Goal: Use online tool/utility: Use online tool/utility

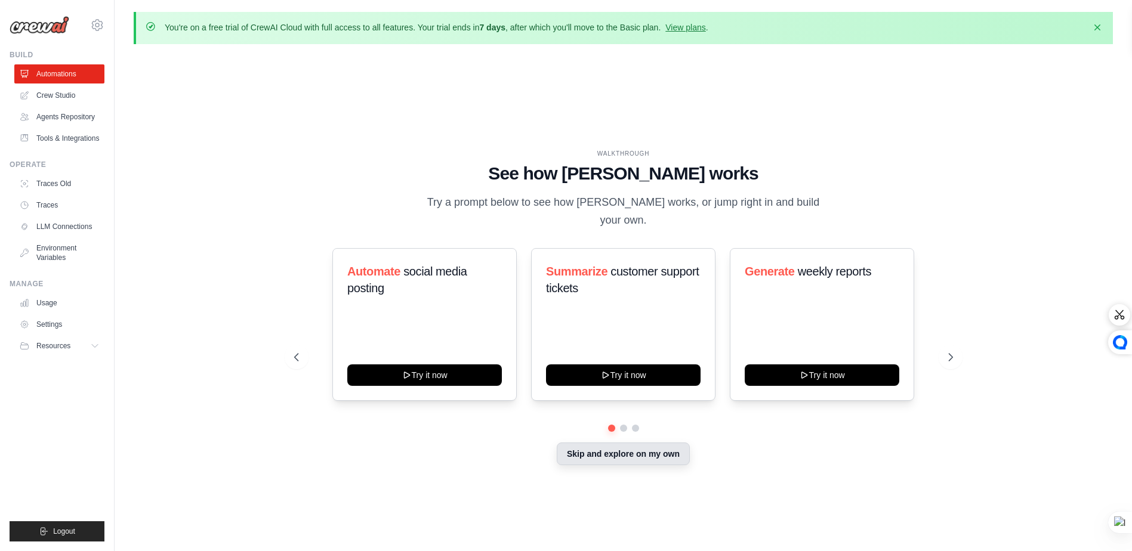
click at [622, 457] on button "Skip and explore on my own" at bounding box center [623, 454] width 133 height 23
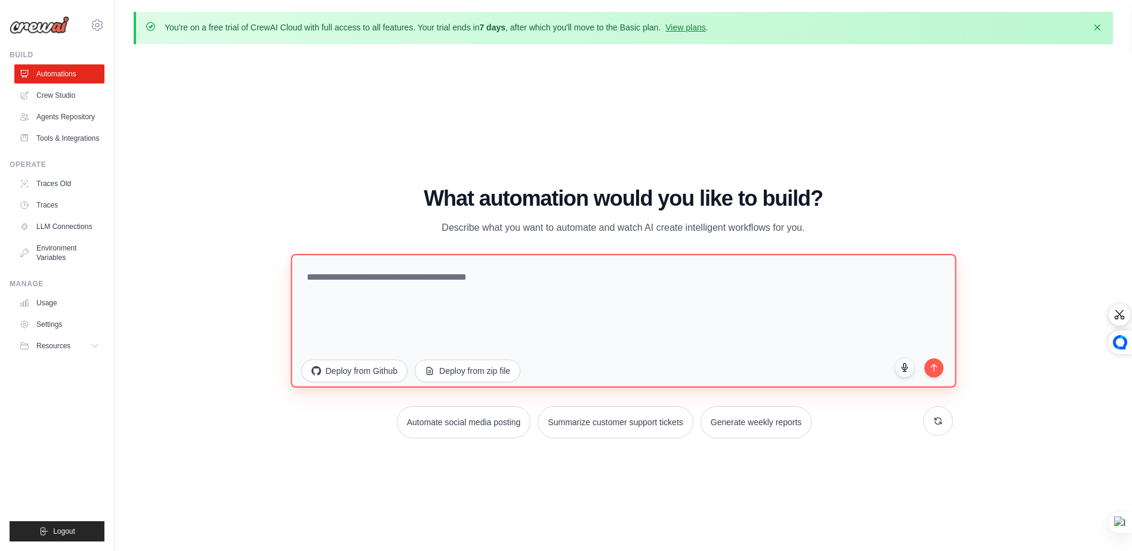
click at [494, 280] on textarea at bounding box center [623, 321] width 665 height 134
click at [445, 300] on textarea at bounding box center [623, 321] width 665 height 134
paste textarea "**********"
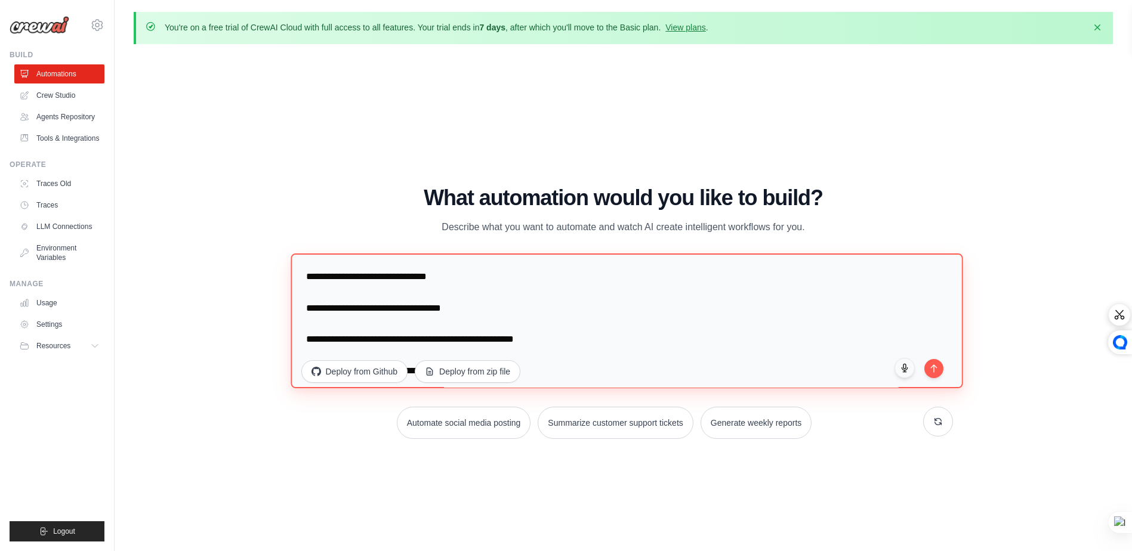
drag, startPoint x: 304, startPoint y: 276, endPoint x: 313, endPoint y: 282, distance: 10.3
type textarea "**********"
click at [937, 369] on icon "submit" at bounding box center [934, 366] width 10 height 10
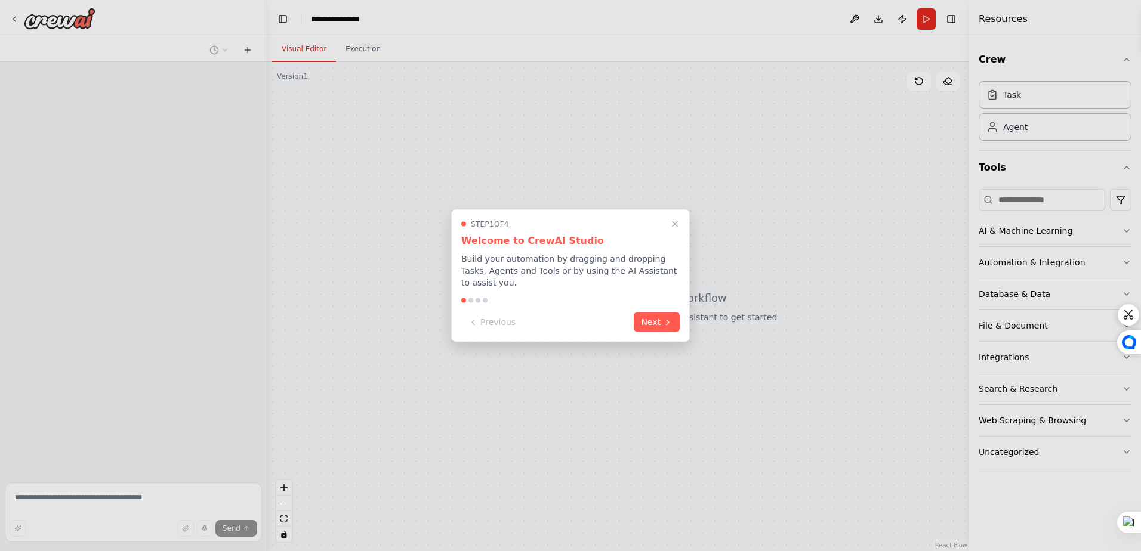
scroll to position [159, 0]
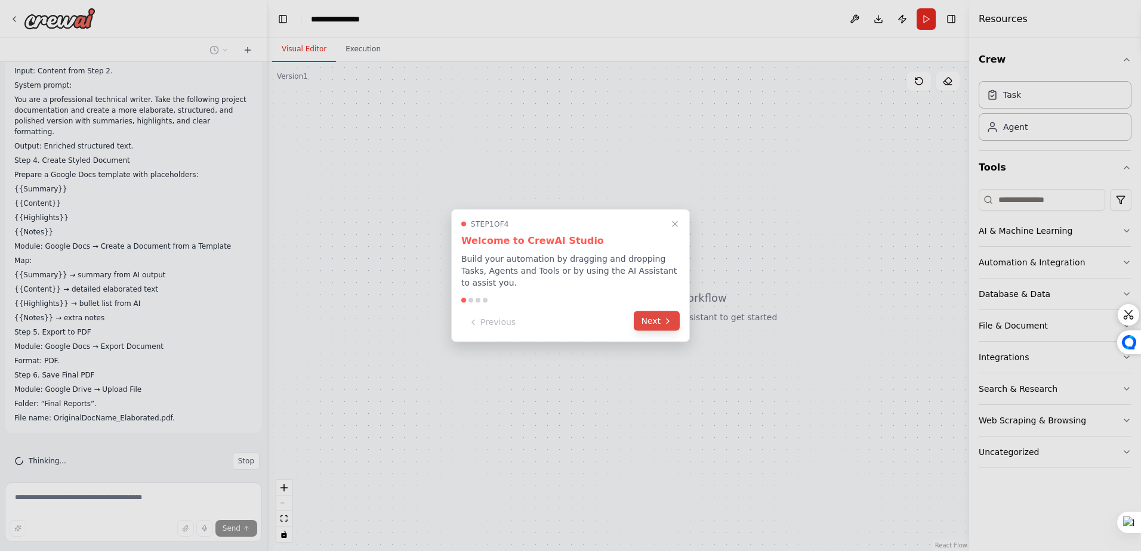
click at [654, 316] on button "Next" at bounding box center [657, 322] width 46 height 20
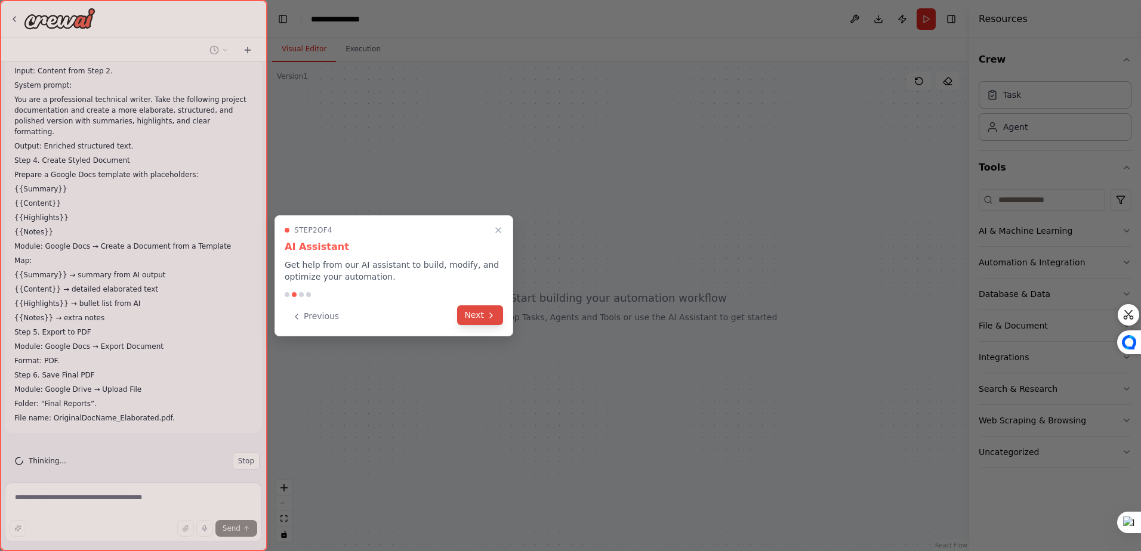
click at [476, 319] on button "Next" at bounding box center [480, 316] width 46 height 20
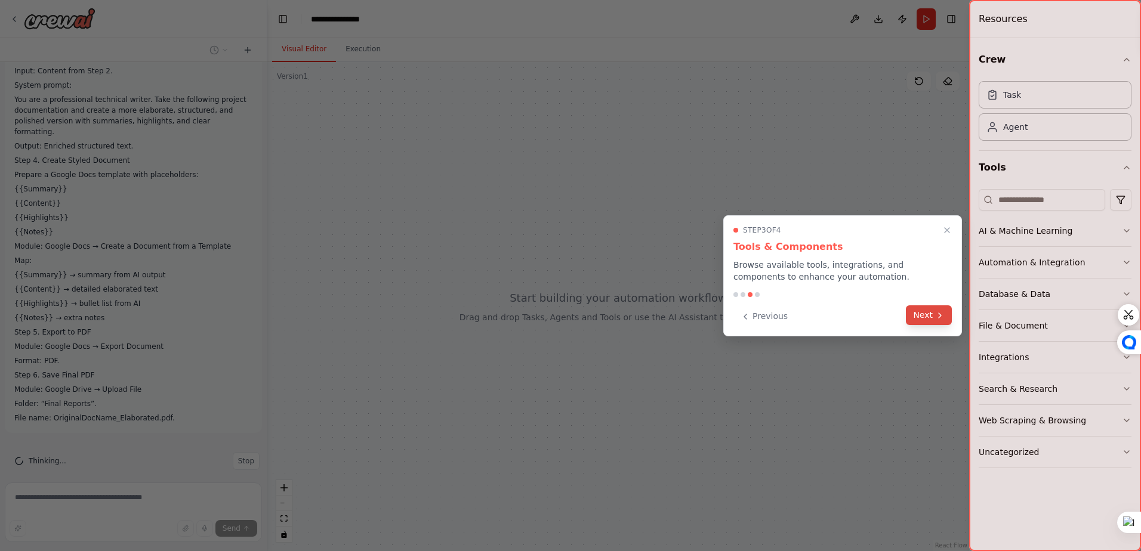
click at [921, 318] on button "Next" at bounding box center [929, 316] width 46 height 20
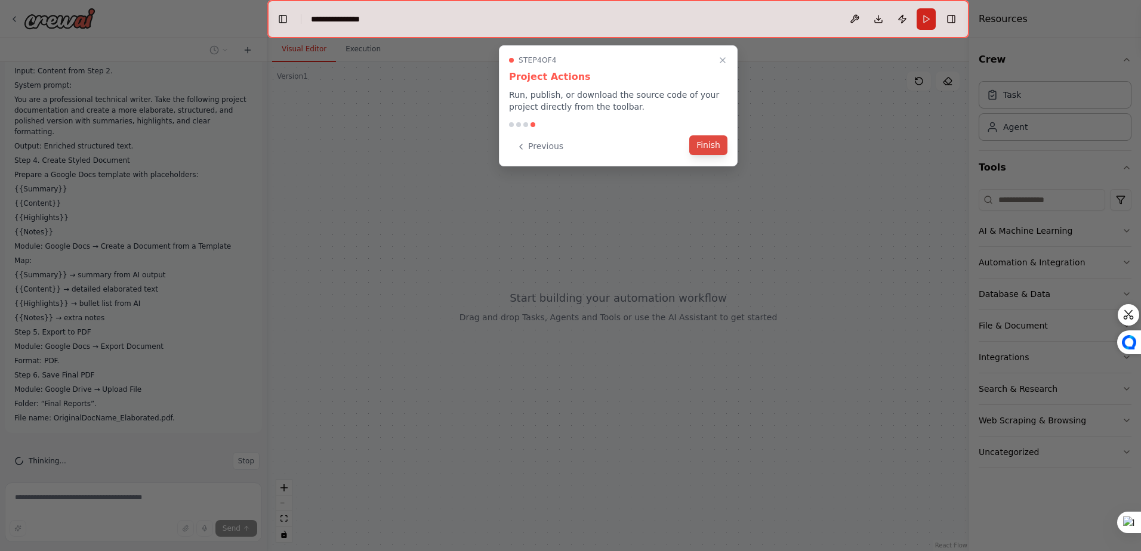
click at [714, 156] on div "Previous Finish" at bounding box center [618, 147] width 218 height 20
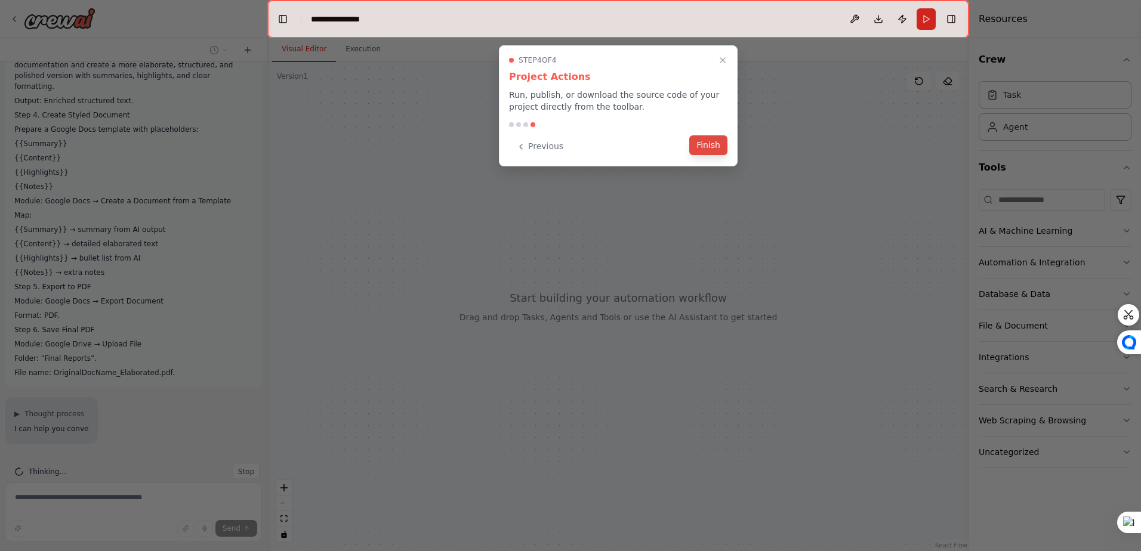
scroll to position [239, 0]
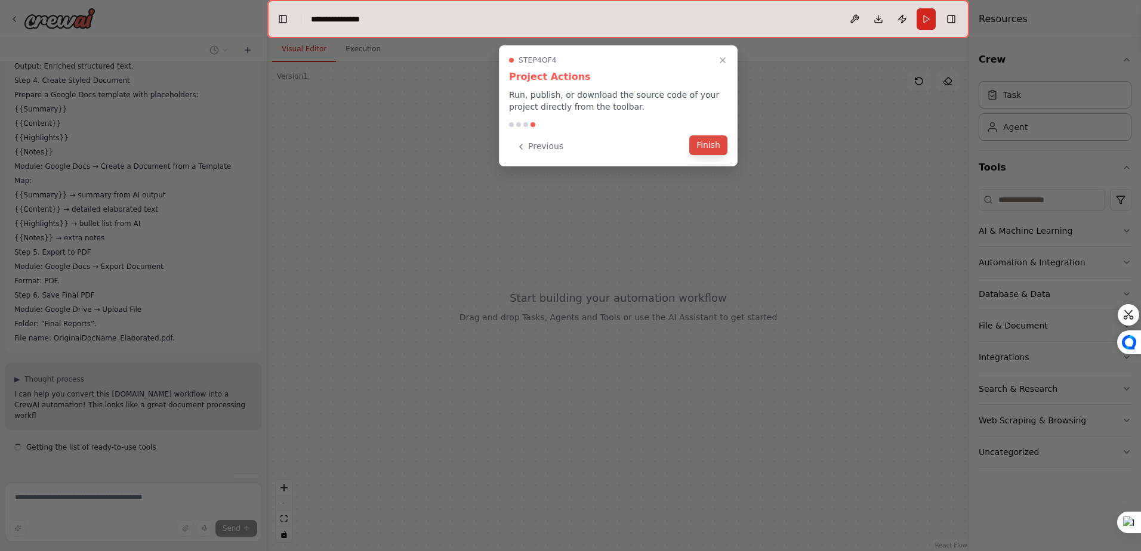
click at [714, 152] on button "Finish" at bounding box center [708, 145] width 38 height 20
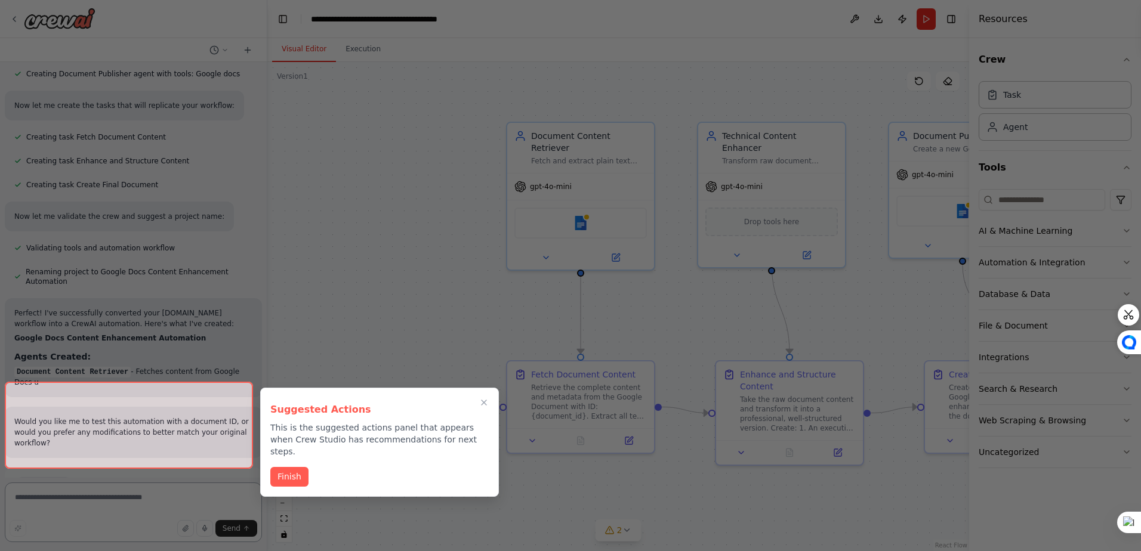
scroll to position [1096, 0]
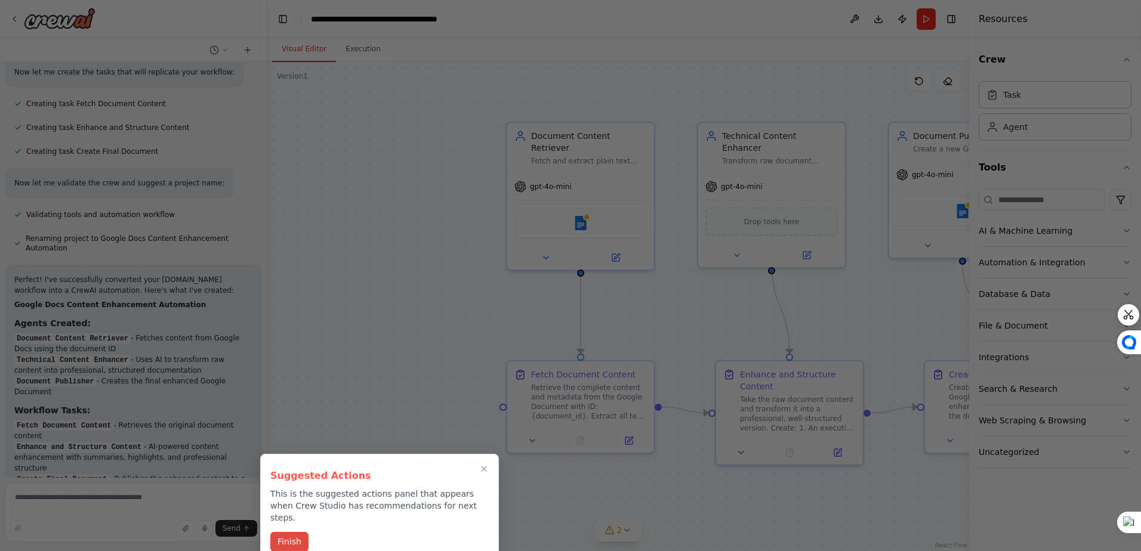
click at [292, 532] on button "Finish" at bounding box center [289, 542] width 38 height 20
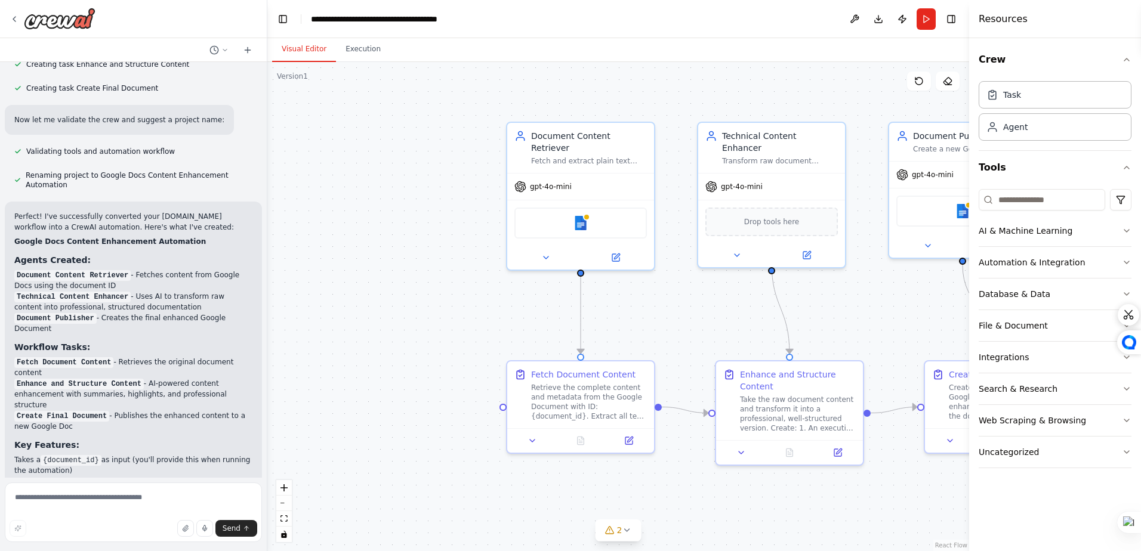
scroll to position [1451, 0]
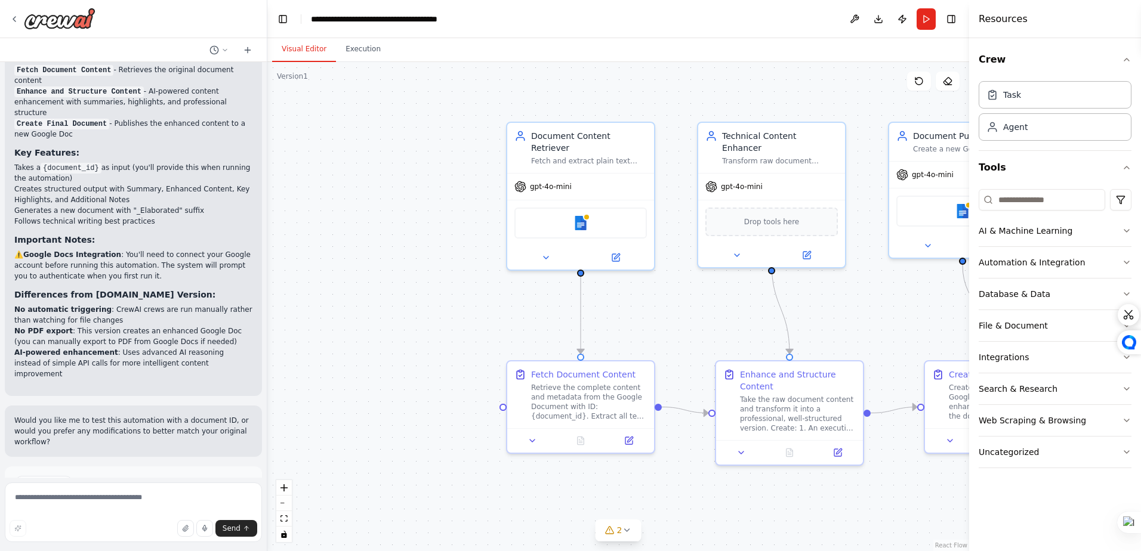
click at [177, 525] on button "Run Automation" at bounding box center [133, 534] width 238 height 19
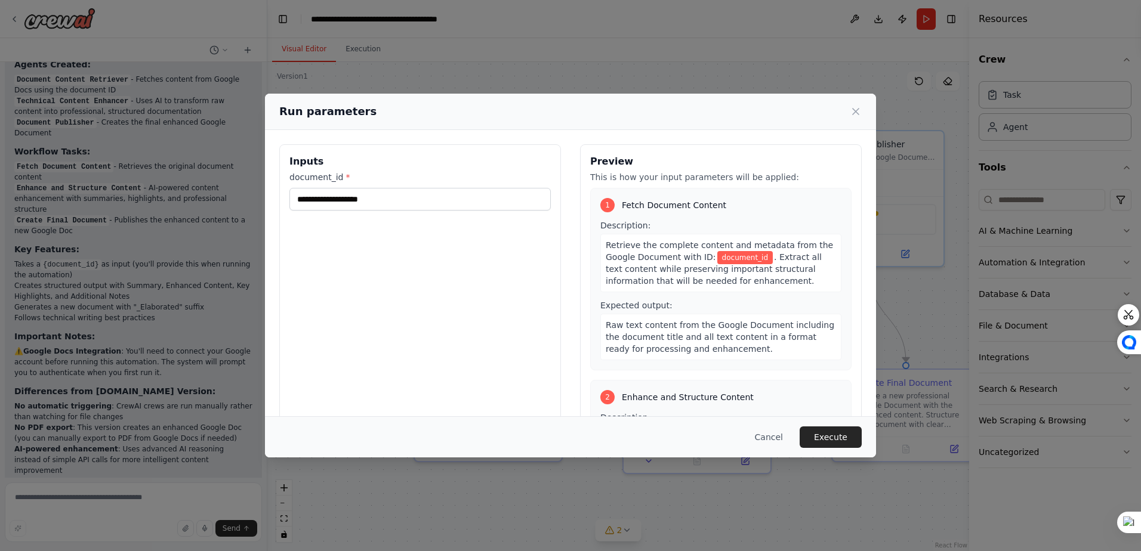
drag, startPoint x: 622, startPoint y: 309, endPoint x: 529, endPoint y: 318, distance: 92.9
click at [529, 318] on body "Step 1. Trigger – Fetch Google Doc Module: Google Docs → Watch Documents Settin…" at bounding box center [570, 275] width 1141 height 551
click at [482, 192] on input "document_id *" at bounding box center [419, 199] width 261 height 23
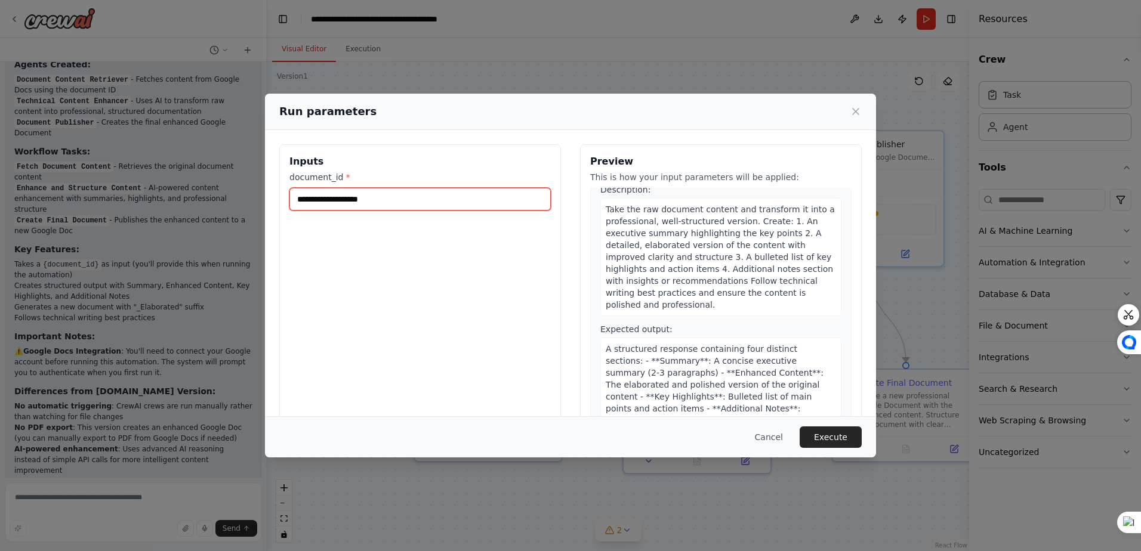
scroll to position [239, 0]
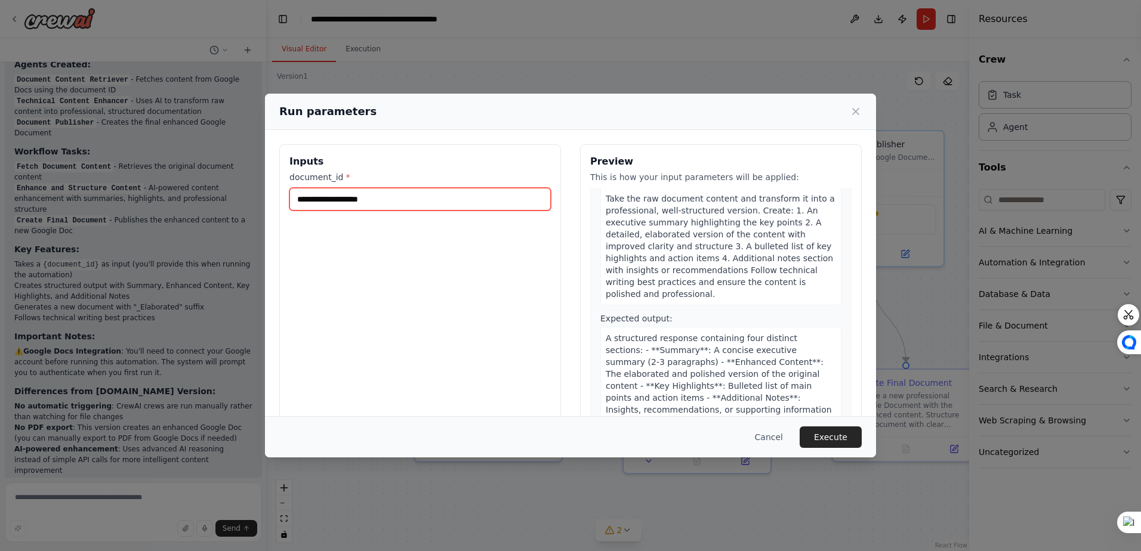
click at [415, 190] on input "document_id *" at bounding box center [419, 199] width 261 height 23
click at [855, 110] on icon at bounding box center [856, 112] width 6 height 6
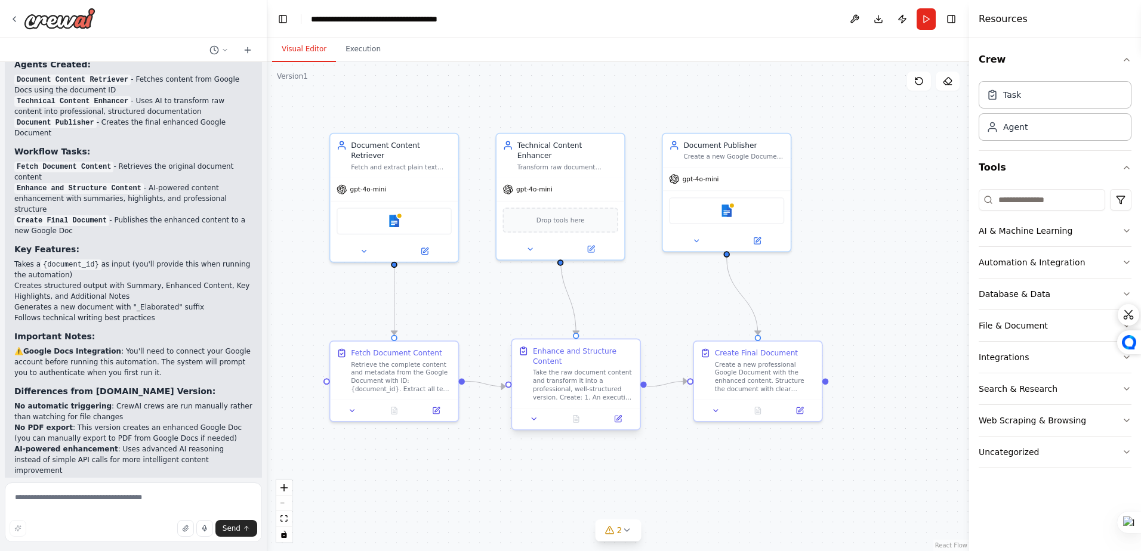
click at [571, 386] on div "Take the raw document content and transform it into a professional, well-struct…" at bounding box center [583, 385] width 101 height 33
click at [613, 419] on button at bounding box center [618, 419] width 36 height 13
click at [996, 131] on icon at bounding box center [992, 129] width 8 height 3
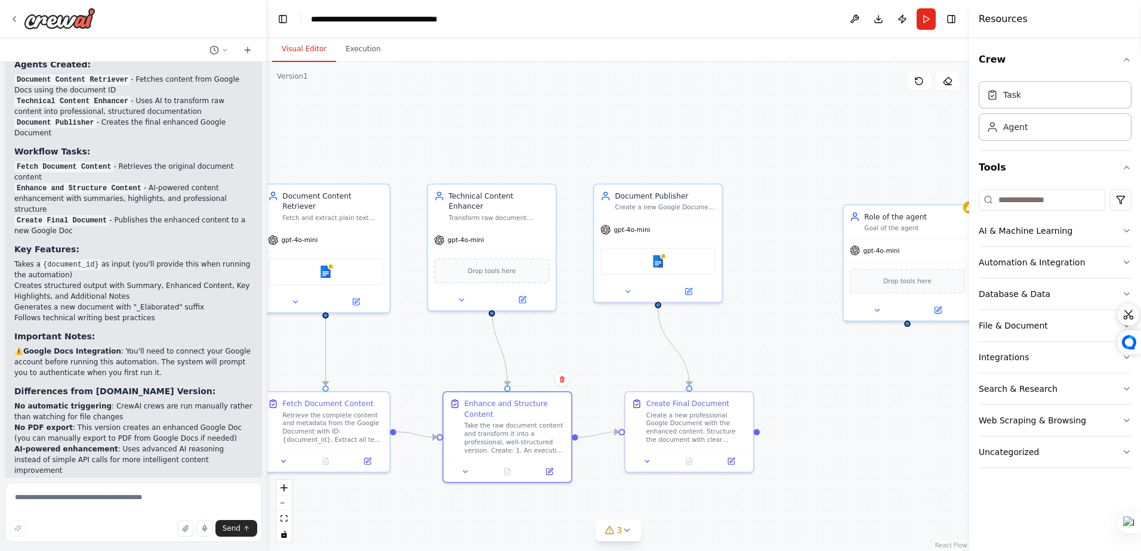
drag, startPoint x: 921, startPoint y: 108, endPoint x: 794, endPoint y: 175, distance: 143.4
click at [794, 175] on div ".deletable-edge-delete-btn { width: 20px; height: 20px; border: 0px solid #ffff…" at bounding box center [618, 306] width 702 height 489
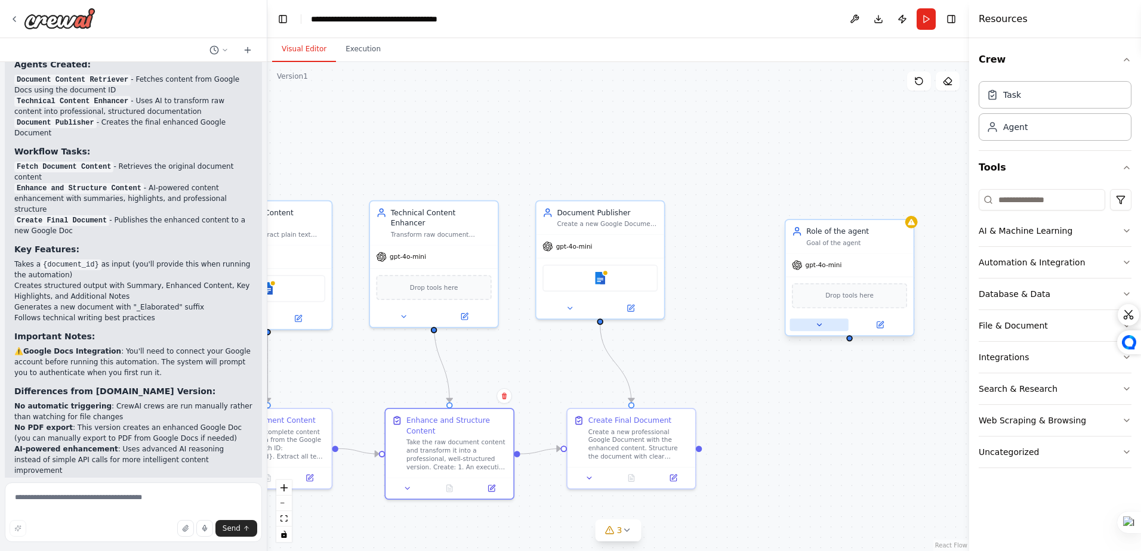
drag, startPoint x: 853, startPoint y: 246, endPoint x: 813, endPoint y: 325, distance: 88.1
click at [813, 323] on button at bounding box center [819, 325] width 58 height 13
click at [902, 206] on icon at bounding box center [904, 208] width 7 height 7
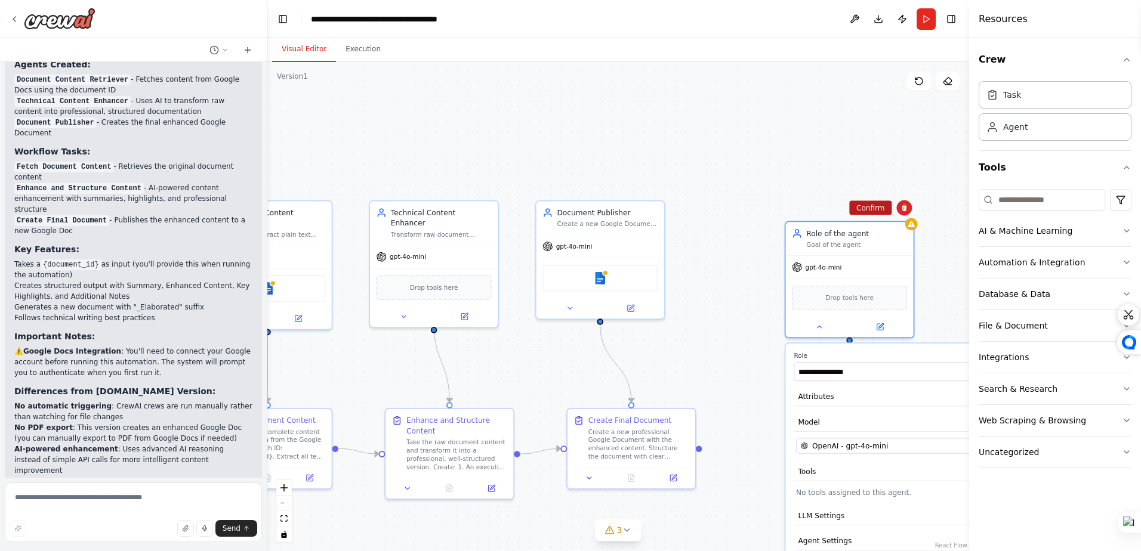
click at [871, 205] on button "Confirm" at bounding box center [870, 208] width 42 height 14
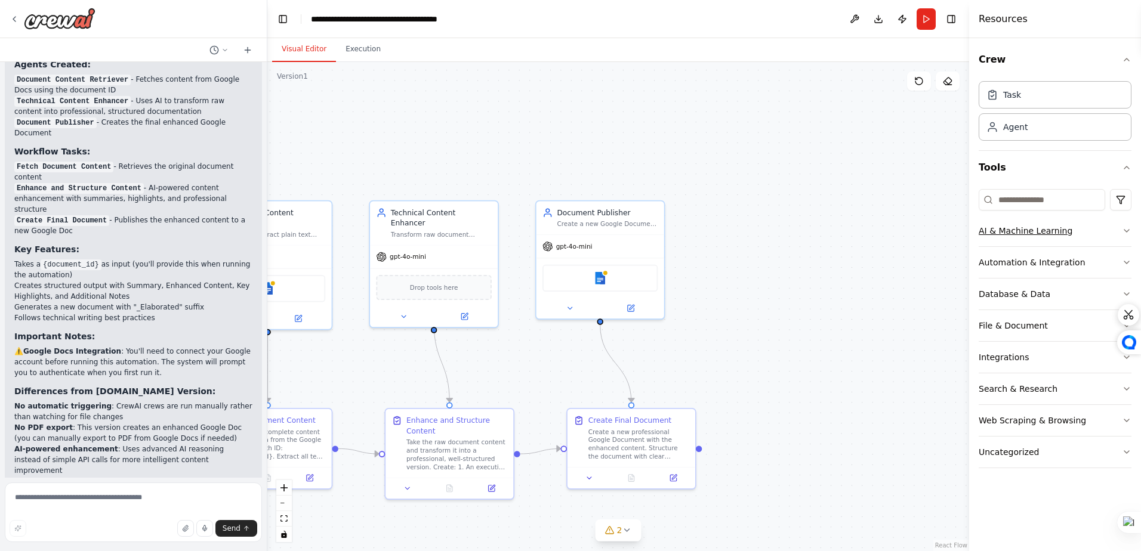
click at [990, 227] on div "AI & Machine Learning" at bounding box center [1026, 231] width 94 height 12
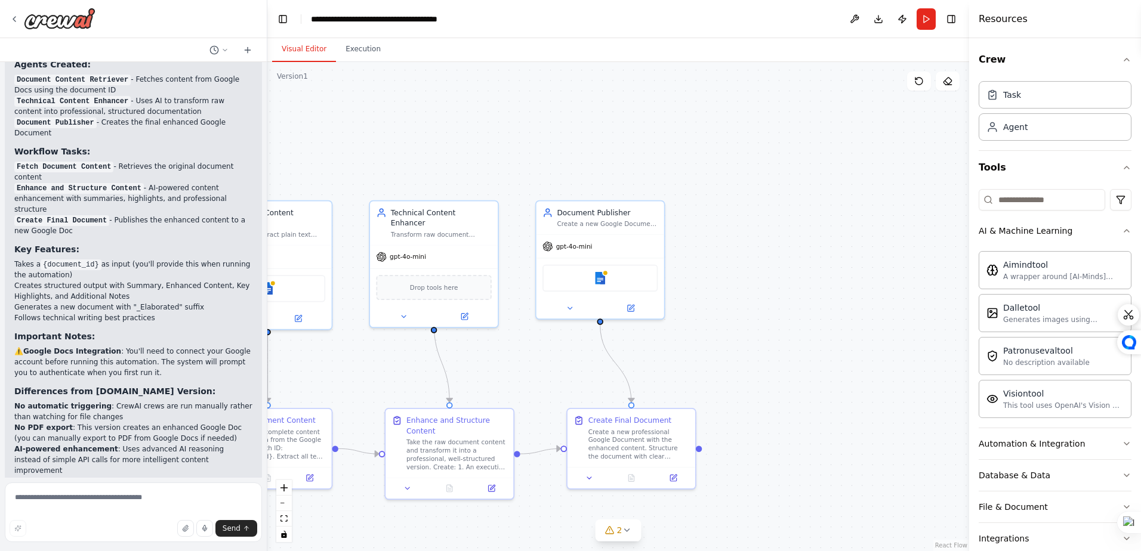
click at [898, 204] on div ".deletable-edge-delete-btn { width: 20px; height: 20px; border: 0px solid #ffff…" at bounding box center [618, 306] width 702 height 489
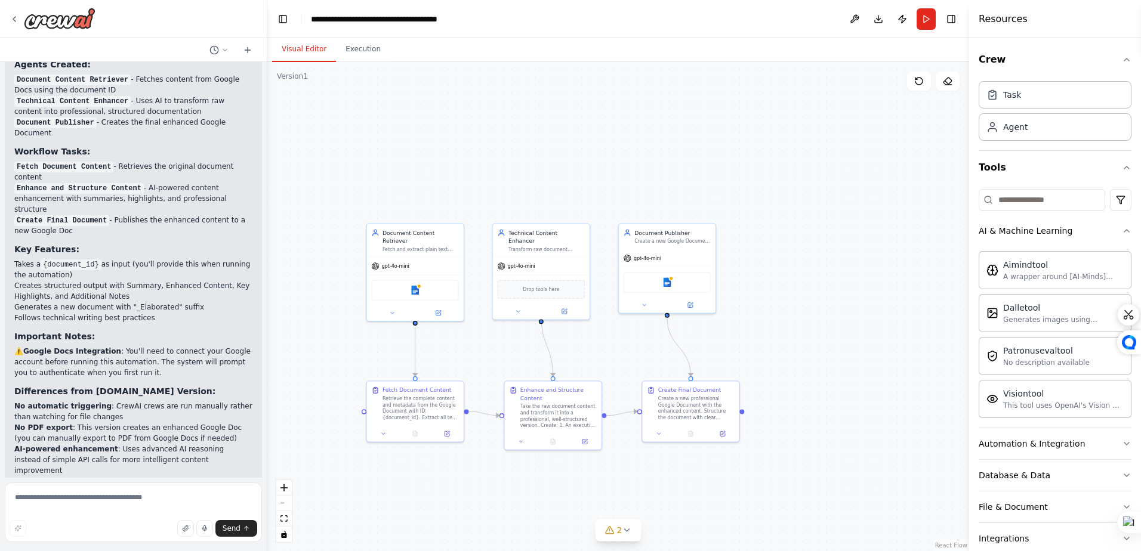
drag, startPoint x: 543, startPoint y: 290, endPoint x: 597, endPoint y: 283, distance: 55.4
click at [597, 283] on div ".deletable-edge-delete-btn { width: 20px; height: 20px; border: 0px solid #ffff…" at bounding box center [618, 306] width 702 height 489
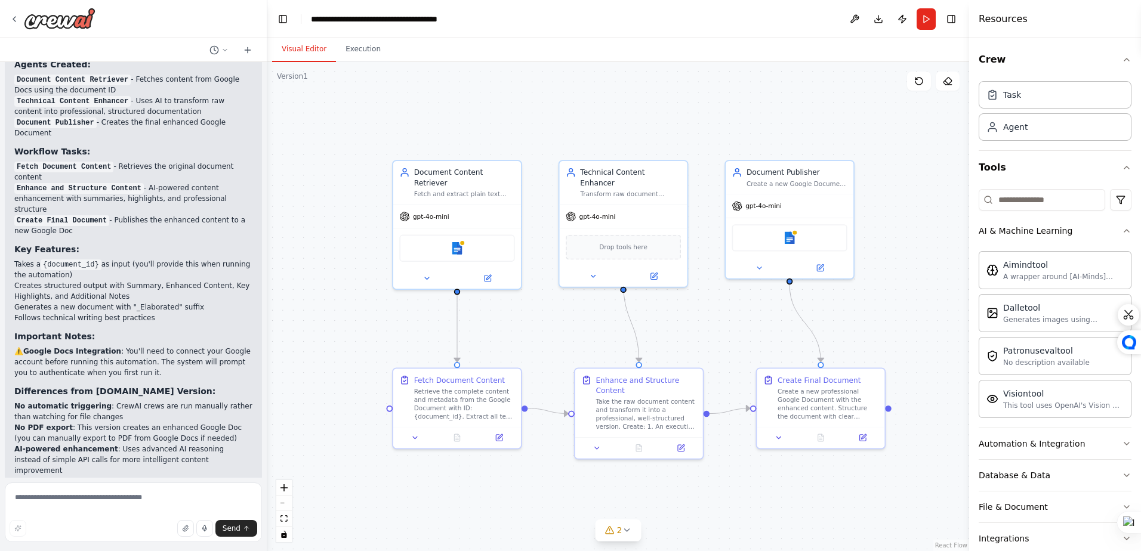
drag, startPoint x: 680, startPoint y: 186, endPoint x: 747, endPoint y: 110, distance: 101.5
click at [747, 110] on div ".deletable-edge-delete-btn { width: 20px; height: 20px; border: 0px solid #ffff…" at bounding box center [618, 306] width 702 height 489
click at [626, 532] on icon at bounding box center [627, 531] width 10 height 10
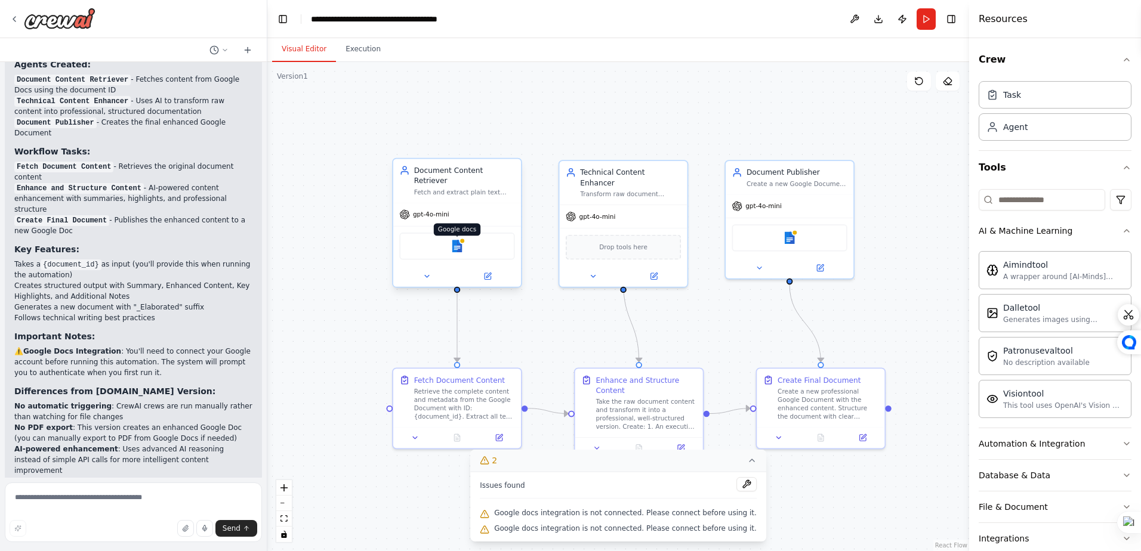
click at [457, 240] on img at bounding box center [457, 246] width 13 height 13
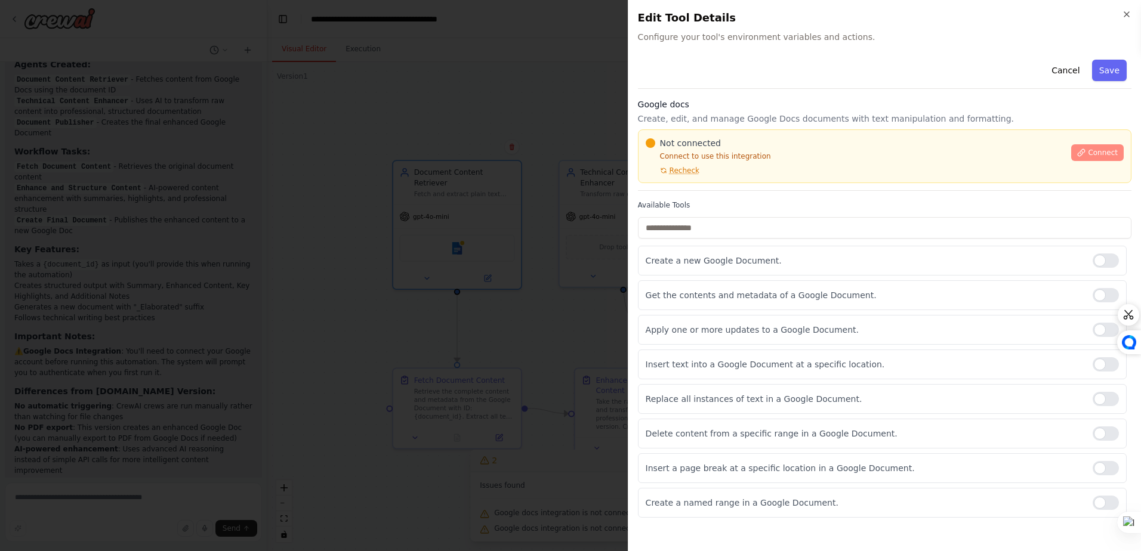
click at [1095, 152] on span "Connect" at bounding box center [1103, 153] width 30 height 10
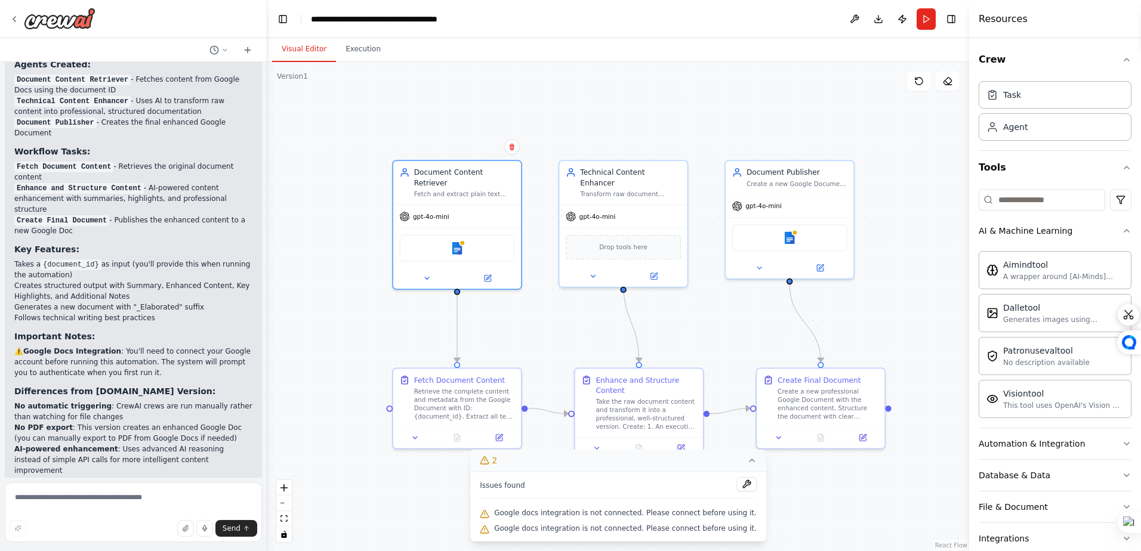
click at [907, 160] on div ".deletable-edge-delete-btn { width: 20px; height: 20px; border: 0px solid #ffff…" at bounding box center [618, 306] width 702 height 489
click at [923, 20] on button "Run" at bounding box center [926, 18] width 19 height 21
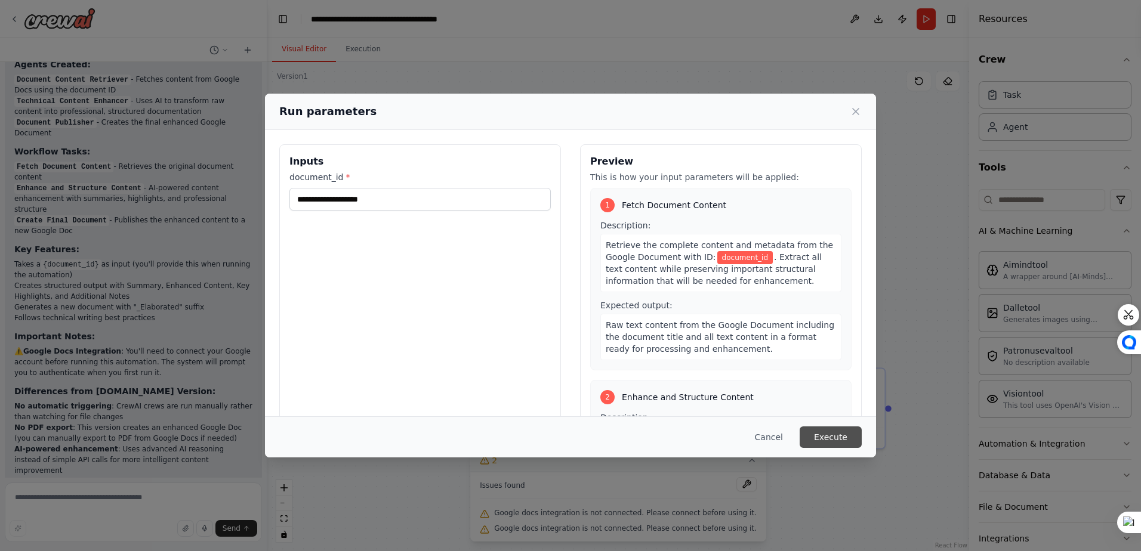
click at [833, 443] on button "Execute" at bounding box center [831, 437] width 62 height 21
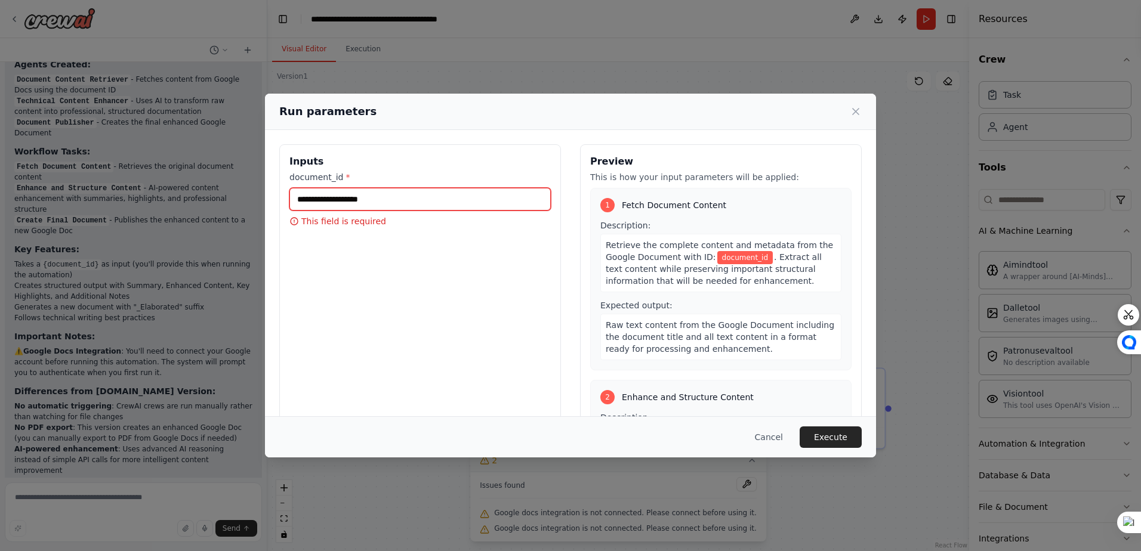
click at [369, 194] on input "document_id *" at bounding box center [419, 199] width 261 height 23
click at [370, 194] on input "document_id *" at bounding box center [419, 199] width 261 height 23
click at [371, 194] on input "document_id *" at bounding box center [419, 199] width 261 height 23
click at [847, 113] on div "Run parameters" at bounding box center [570, 111] width 582 height 17
click at [856, 113] on icon at bounding box center [856, 112] width 12 height 12
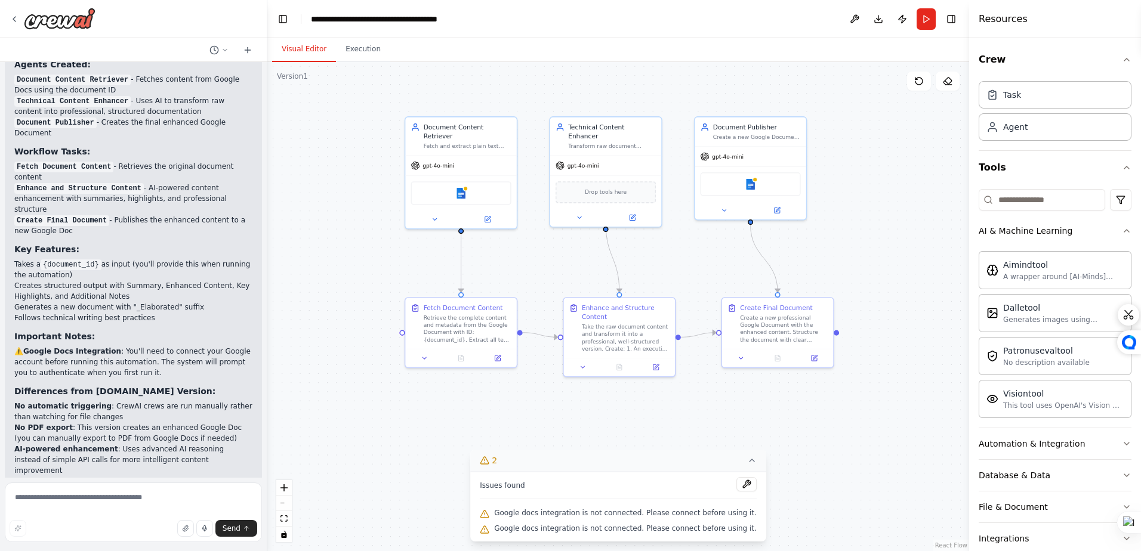
drag, startPoint x: 863, startPoint y: 315, endPoint x: 846, endPoint y: 264, distance: 53.6
click at [846, 264] on div ".deletable-edge-delete-btn { width: 20px; height: 20px; border: 0px solid #ffff…" at bounding box center [618, 306] width 702 height 489
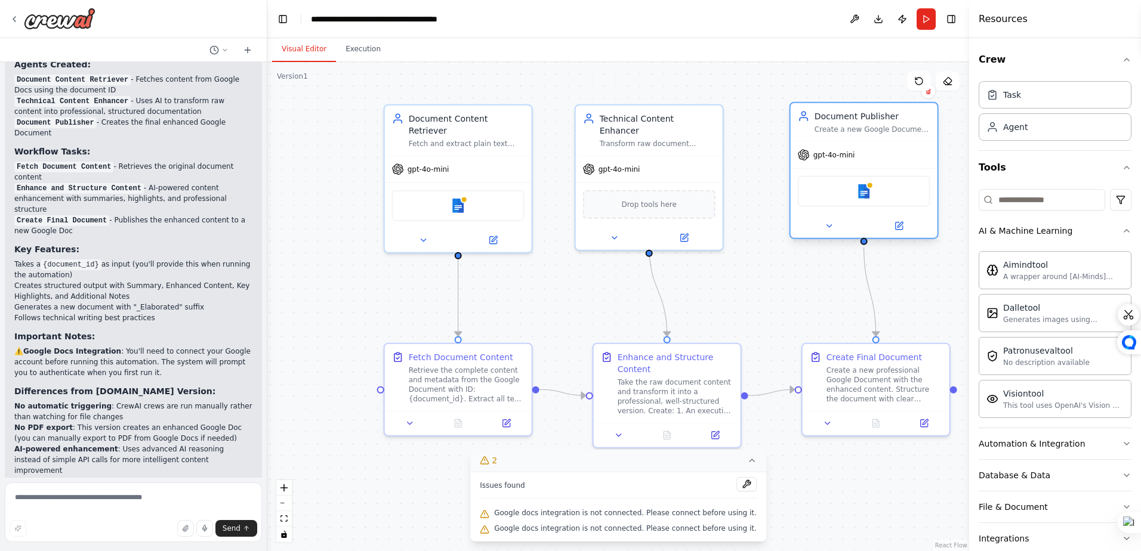
drag, startPoint x: 833, startPoint y: 140, endPoint x: 862, endPoint y: 141, distance: 29.3
click at [862, 141] on div "Document Publisher Create a new Google Document with the enhanced content and o…" at bounding box center [864, 170] width 149 height 137
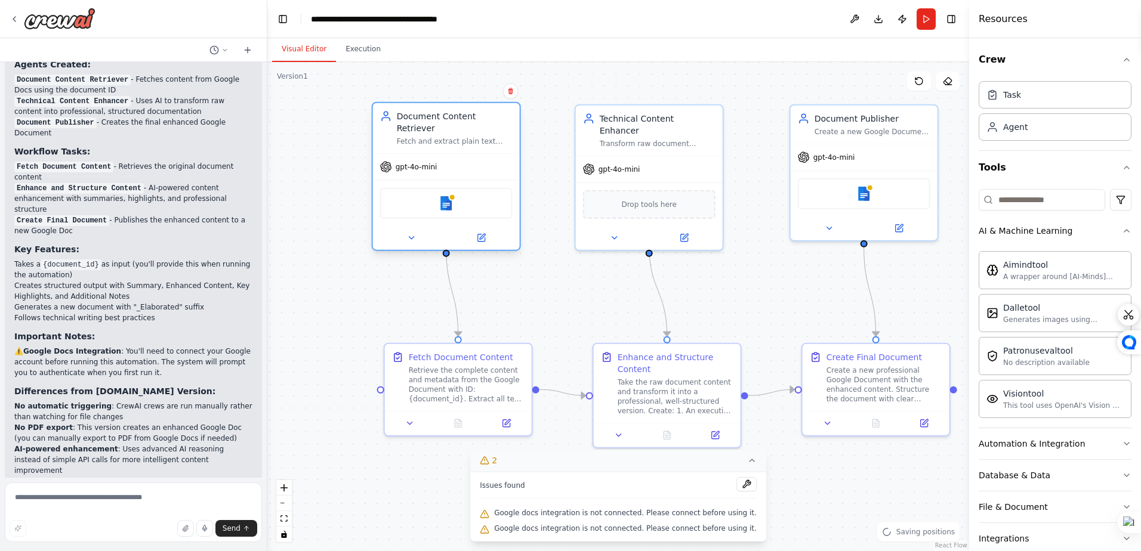
drag, startPoint x: 431, startPoint y: 115, endPoint x: 415, endPoint y: 121, distance: 17.4
click at [415, 121] on div "Document Content Retriever" at bounding box center [455, 122] width 116 height 24
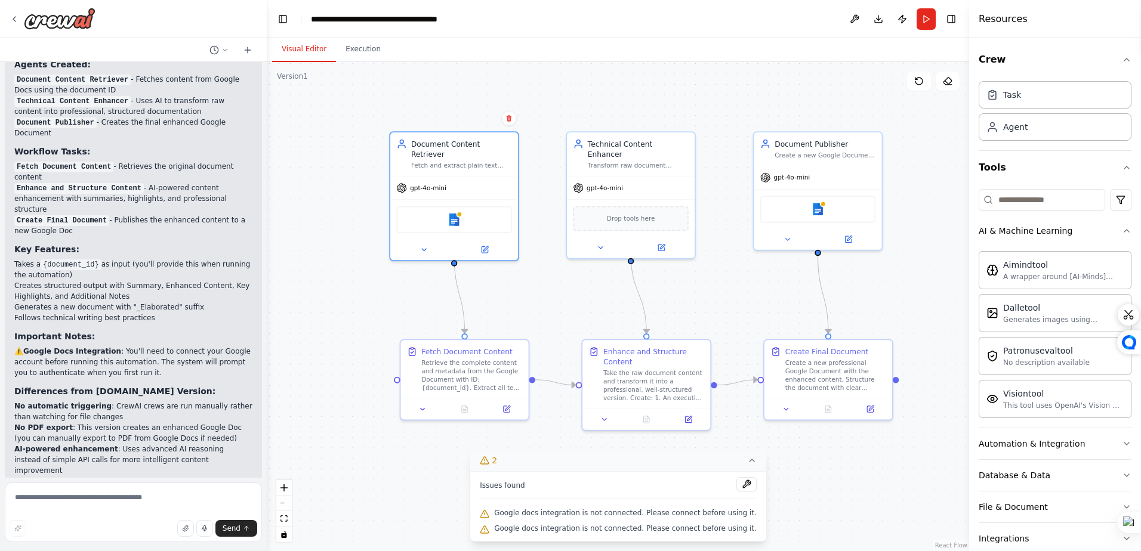
drag, startPoint x: 605, startPoint y: 310, endPoint x: 591, endPoint y: 310, distance: 13.7
click at [591, 310] on div ".deletable-edge-delete-btn { width: 20px; height: 20px; border: 0px solid #ffff…" at bounding box center [618, 306] width 702 height 489
